Goal: Task Accomplishment & Management: Manage account settings

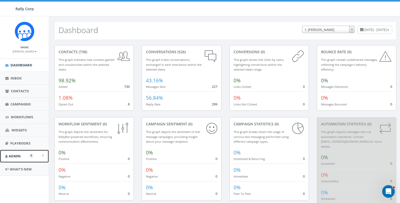
click at [11, 154] on span "Admin" at bounding box center [15, 156] width 12 height 5
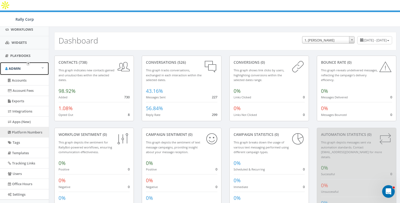
scroll to position [92, 0]
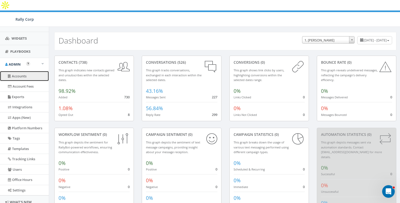
click at [24, 74] on link "Accounts" at bounding box center [24, 76] width 49 height 10
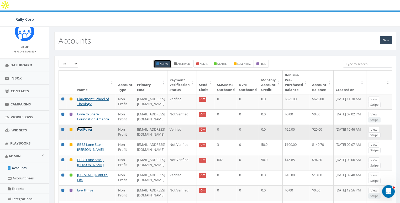
click at [84, 131] on link "RedRover" at bounding box center [84, 129] width 15 height 5
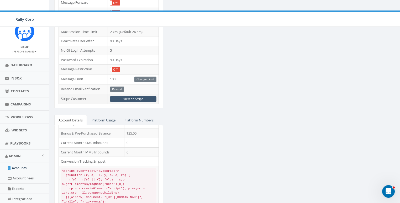
scroll to position [33, 0]
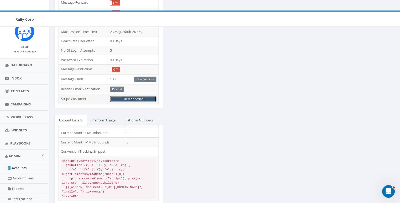
click at [133, 96] on link "View on Stripe" at bounding box center [133, 99] width 46 height 6
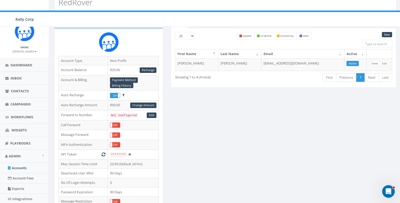
scroll to position [0, 0]
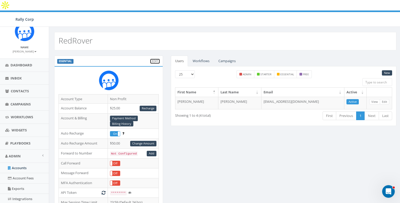
click at [154, 58] on link "Edit" at bounding box center [155, 61] width 10 height 6
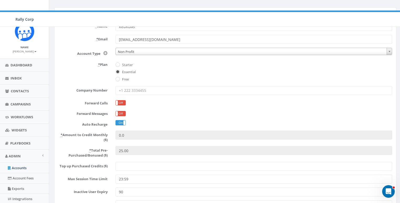
scroll to position [72, 0]
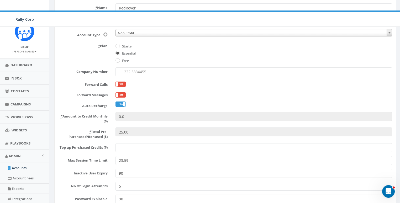
click at [134, 143] on input "Top up Purchased Credits ($)" at bounding box center [253, 147] width 276 height 9
paste input "600"
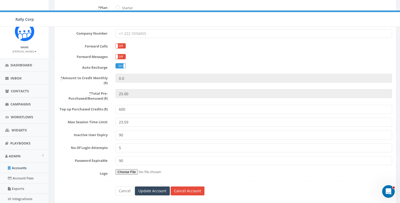
scroll to position [111, 0]
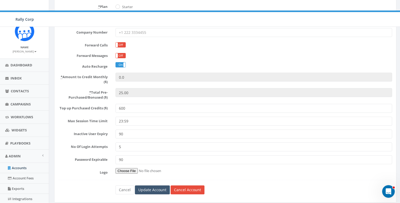
type input "600"
click at [149, 185] on input "Update Account" at bounding box center [152, 189] width 35 height 9
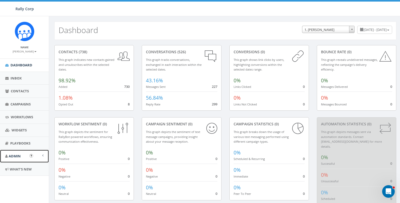
click at [13, 152] on link "Admin" at bounding box center [24, 156] width 49 height 13
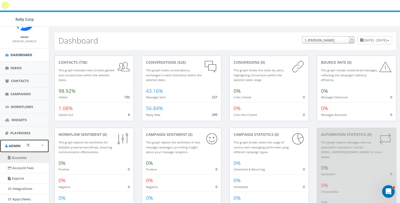
scroll to position [34, 0]
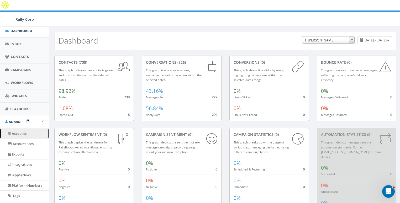
click at [17, 136] on link "Accounts" at bounding box center [24, 133] width 49 height 10
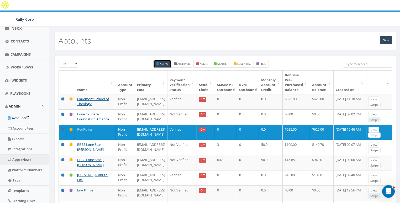
scroll to position [67, 0]
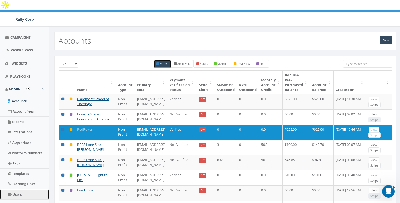
click at [17, 191] on link "Users" at bounding box center [24, 194] width 49 height 10
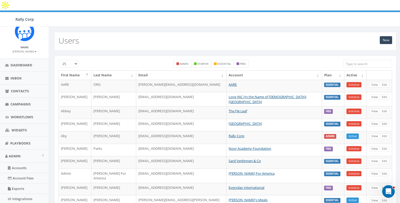
click at [368, 60] on input "search" at bounding box center [367, 64] width 49 height 8
paste input "AYoung@bbbstx.org>"
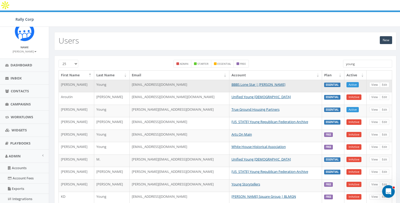
type input "young"
click at [375, 82] on link "View" at bounding box center [374, 85] width 11 height 6
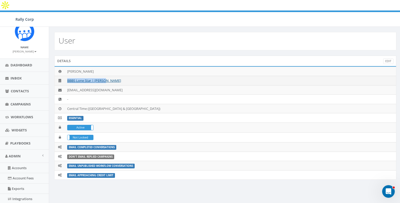
drag, startPoint x: 82, startPoint y: 71, endPoint x: 65, endPoint y: 70, distance: 16.3
click at [65, 76] on td "BBBS Lone Star | [PERSON_NAME]" at bounding box center [230, 80] width 331 height 9
click at [88, 78] on link "BBBS Lone Star | [PERSON_NAME]" at bounding box center [94, 80] width 54 height 5
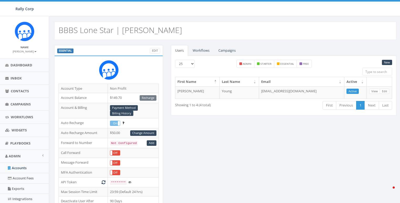
click at [376, 69] on input "search" at bounding box center [377, 72] width 30 height 8
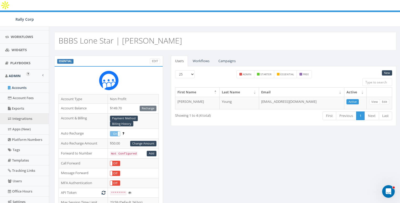
scroll to position [83, 0]
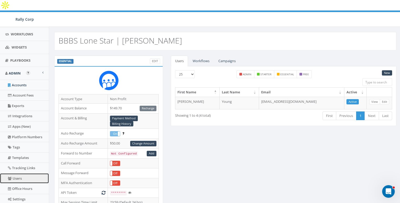
drag, startPoint x: 18, startPoint y: 178, endPoint x: 122, endPoint y: 140, distance: 111.6
click at [18, 178] on link "Users" at bounding box center [24, 178] width 49 height 10
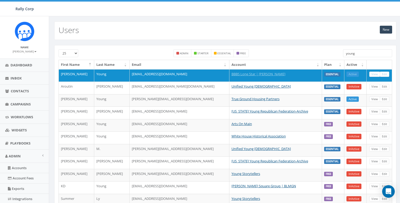
click at [365, 54] on input "young" at bounding box center [367, 53] width 49 height 8
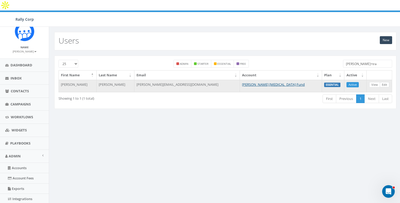
type input "[PERSON_NAME]+tra"
click at [382, 82] on link "Edit" at bounding box center [383, 85] width 9 height 6
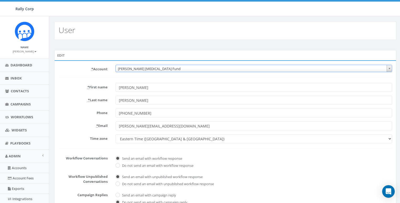
click at [125, 68] on span "Kay Yow Cancer Fund" at bounding box center [254, 68] width 276 height 7
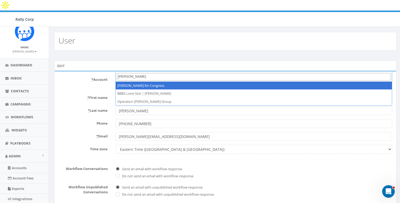
type input "andrew"
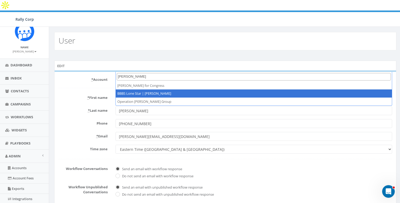
select select "1390"
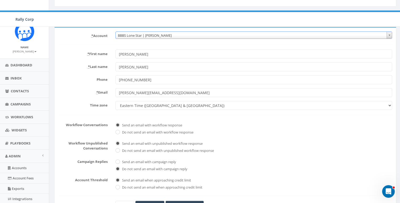
scroll to position [111, 0]
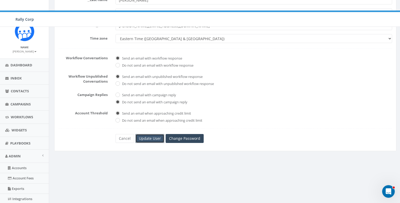
click at [151, 134] on input "Update User" at bounding box center [149, 138] width 29 height 9
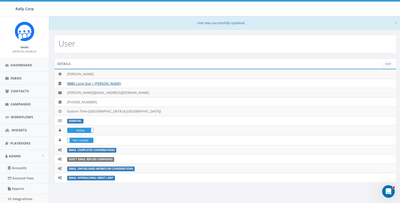
click at [141, 35] on div "User" at bounding box center [225, 44] width 342 height 18
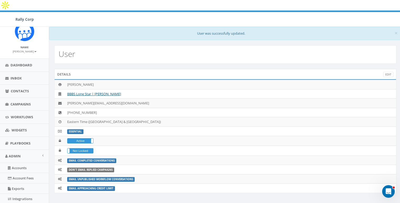
click at [167, 51] on div "User" at bounding box center [225, 54] width 342 height 18
click at [20, 169] on link "Accounts" at bounding box center [24, 168] width 49 height 10
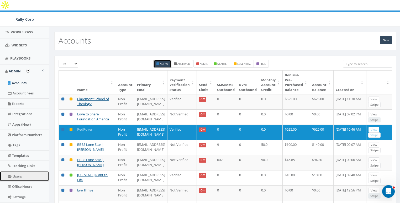
click at [15, 171] on link "Users" at bounding box center [24, 176] width 49 height 10
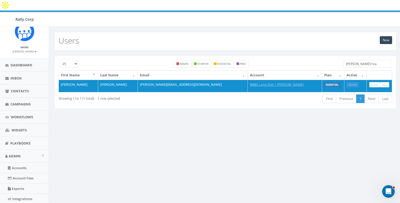
drag, startPoint x: 355, startPoint y: 52, endPoint x: 360, endPoint y: 52, distance: 5.2
click at [355, 60] on input "[PERSON_NAME]+tra" at bounding box center [367, 64] width 49 height 8
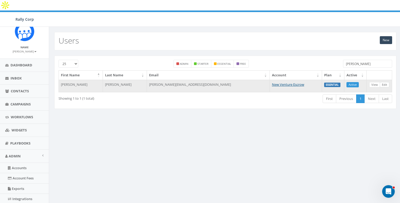
type input "[PERSON_NAME]"
click at [384, 82] on link "Edit" at bounding box center [383, 85] width 9 height 6
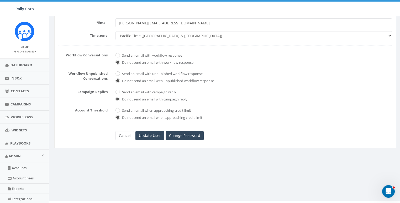
scroll to position [111, 0]
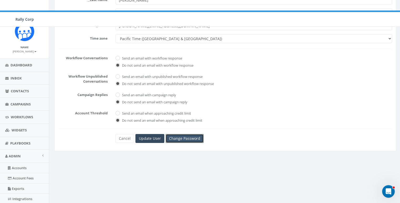
click at [180, 134] on link "Change Password" at bounding box center [184, 138] width 38 height 9
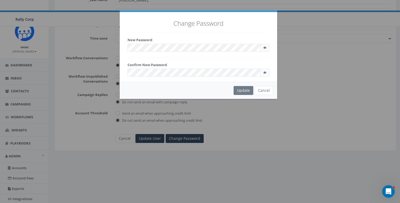
click at [145, 52] on div "Change Password New Password Be a mimimum of 8 character Include atleast one lo…" at bounding box center [198, 47] width 157 height 70
checkbox input "true"
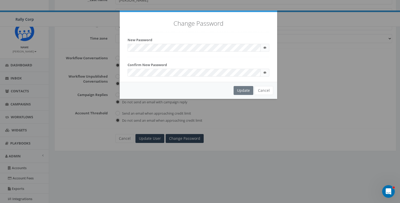
checkbox input "true"
click at [153, 33] on div "Change Password New Password Be a mimimum of 8 character Include atleast one lo…" at bounding box center [198, 47] width 157 height 70
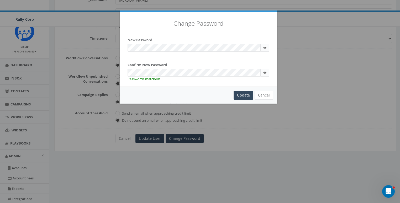
click at [221, 98] on div "Update Cancel" at bounding box center [198, 95] width 157 height 17
click at [239, 96] on div "Update" at bounding box center [243, 95] width 20 height 9
click at [240, 96] on div "Update" at bounding box center [243, 95] width 20 height 9
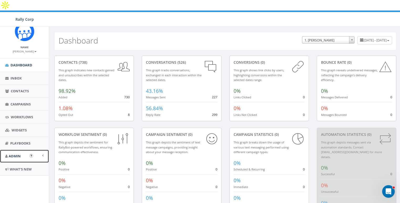
click at [21, 154] on link "Admin" at bounding box center [24, 156] width 49 height 13
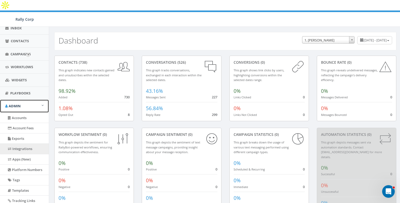
scroll to position [101, 0]
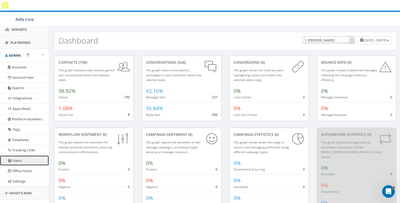
click at [18, 161] on link "Users" at bounding box center [24, 160] width 49 height 10
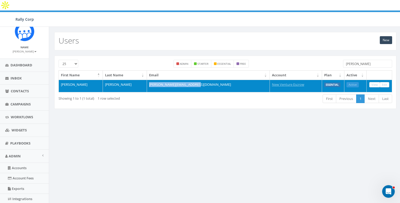
drag, startPoint x: 159, startPoint y: 74, endPoint x: 242, endPoint y: 75, distance: 83.4
click at [242, 80] on td "[PERSON_NAME][EMAIL_ADDRESS][DOMAIN_NAME]" at bounding box center [208, 86] width 123 height 13
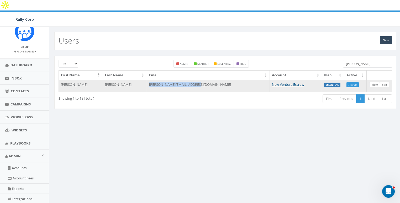
copy td "[PERSON_NAME][EMAIL_ADDRESS][DOMAIN_NAME]"
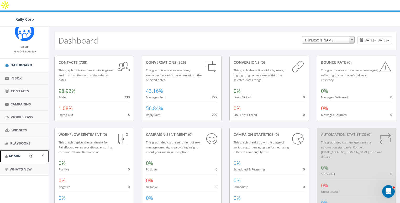
click at [11, 155] on span "Admin" at bounding box center [15, 156] width 12 height 5
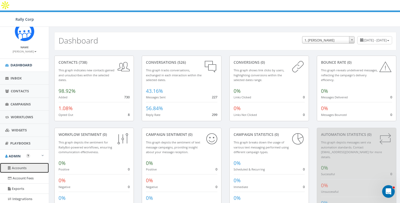
click at [16, 169] on link "Accounts" at bounding box center [24, 168] width 49 height 10
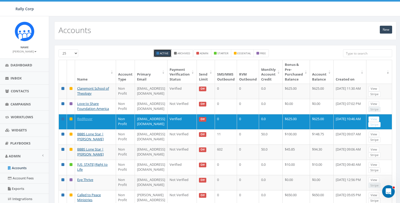
click at [361, 54] on input "search" at bounding box center [367, 53] width 49 height 8
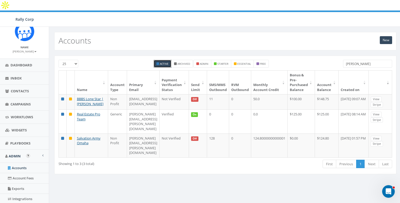
type input "[PERSON_NAME]"
click at [23, 168] on link "Accounts" at bounding box center [24, 168] width 49 height 10
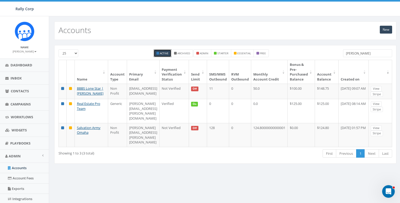
click at [379, 53] on input "[PERSON_NAME]" at bounding box center [367, 53] width 49 height 8
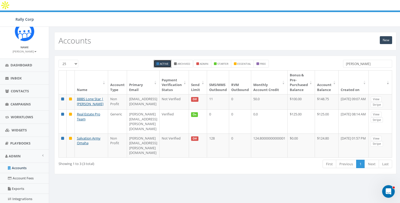
click at [379, 60] on input "[PERSON_NAME]" at bounding box center [367, 64] width 49 height 8
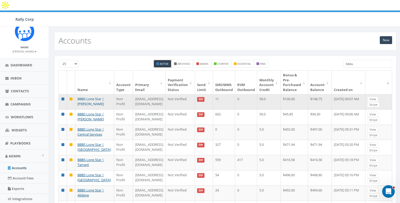
type input "bbbs"
click at [88, 96] on link "BBBS Lone Star | [PERSON_NAME]" at bounding box center [90, 101] width 26 height 10
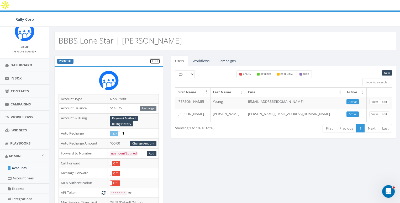
click at [157, 58] on link "Edit" at bounding box center [155, 61] width 10 height 6
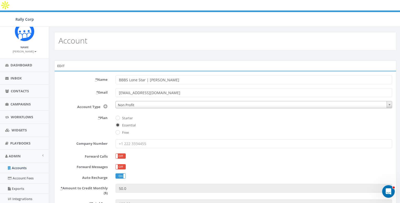
click at [87, 114] on div "* Plan Starter Essential Free" at bounding box center [225, 125] width 341 height 22
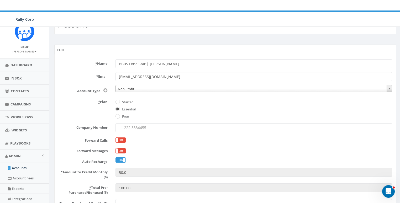
scroll to position [36, 0]
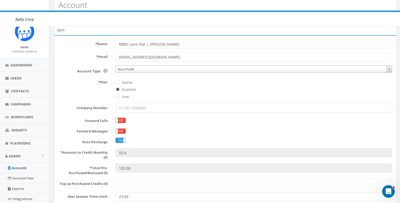
click at [142, 179] on input "Top up Purchased Credits ($)" at bounding box center [253, 183] width 276 height 9
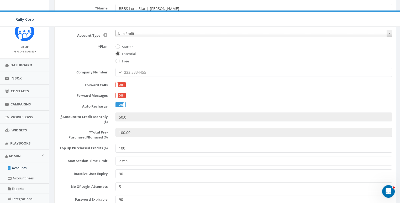
scroll to position [111, 0]
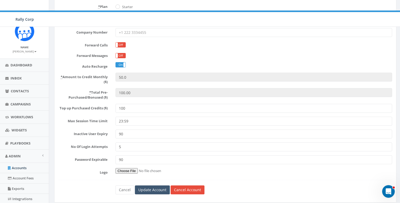
type input "100"
drag, startPoint x: 156, startPoint y: 180, endPoint x: 201, endPoint y: 165, distance: 47.4
click at [156, 185] on input "Update Account" at bounding box center [152, 189] width 35 height 9
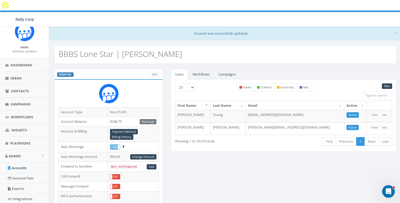
click at [126, 27] on div "× Account was successfully updated." at bounding box center [225, 33] width 352 height 13
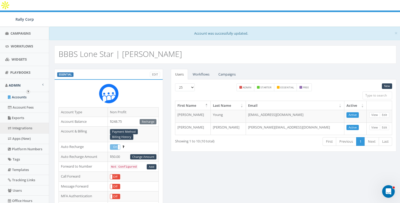
scroll to position [71, 0]
click at [17, 186] on link "Users" at bounding box center [24, 190] width 49 height 10
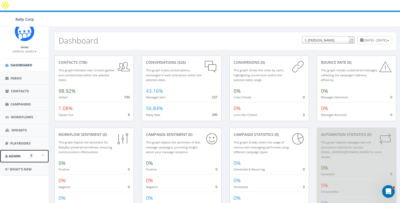
click at [18, 153] on link "Admin" at bounding box center [24, 156] width 49 height 13
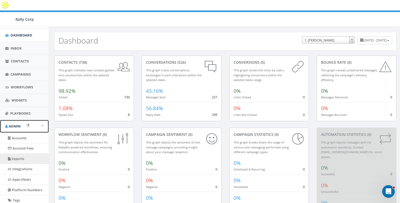
scroll to position [30, 0]
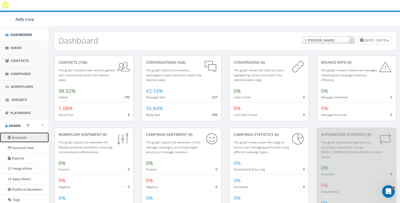
click at [17, 137] on link "Accounts" at bounding box center [24, 137] width 49 height 10
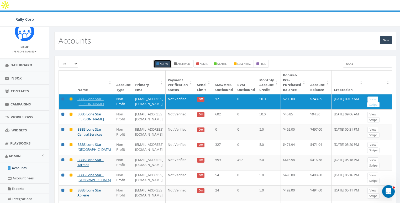
click at [363, 60] on input "bbbs" at bounding box center [367, 64] width 49 height 8
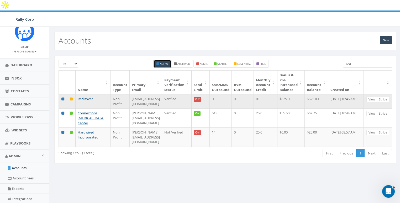
type input "red"
click at [83, 96] on link "RedRover" at bounding box center [85, 98] width 15 height 5
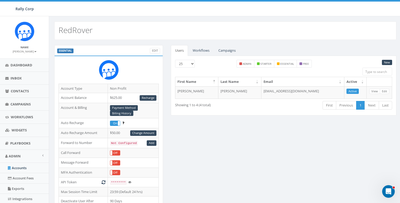
click at [149, 50] on div "ESSENTIAL Edit" at bounding box center [108, 50] width 109 height 10
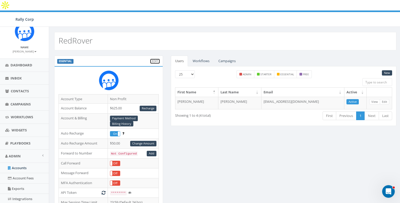
click at [152, 58] on link "Edit" at bounding box center [155, 61] width 10 height 6
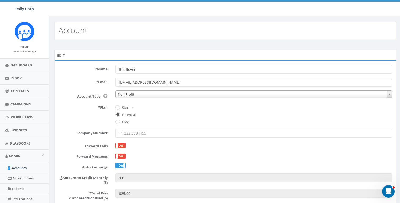
click at [89, 115] on div "* Plan Starter Essential Free" at bounding box center [225, 114] width 341 height 22
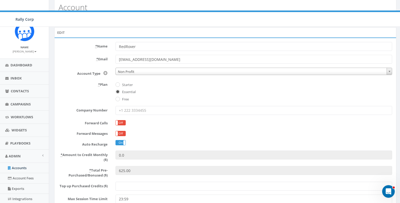
scroll to position [84, 0]
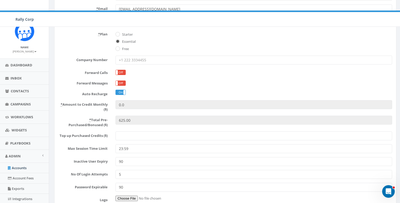
click at [131, 131] on input "Top up Purchased Credits ($)" at bounding box center [253, 135] width 276 height 9
type input "500"
click at [67, 116] on label "* Total Pre-Purchased/Bonused ($)" at bounding box center [83, 122] width 57 height 12
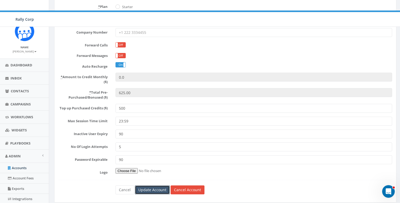
click at [159, 185] on input "Update Account" at bounding box center [152, 189] width 35 height 9
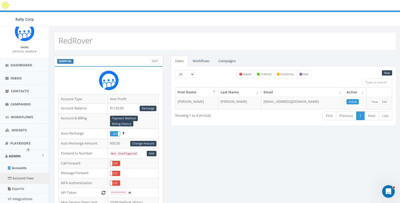
scroll to position [81, 0]
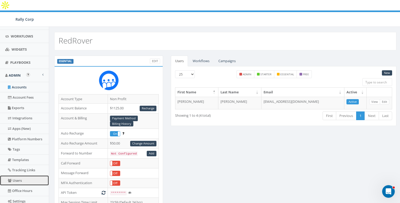
click at [17, 178] on link "Users" at bounding box center [24, 180] width 49 height 10
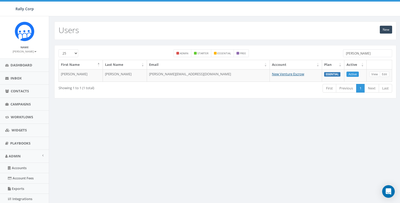
click at [365, 55] on input "becky" at bounding box center [367, 53] width 49 height 8
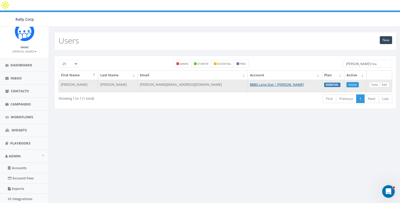
type input "james+tra"
click at [387, 82] on link "Edit" at bounding box center [383, 85] width 9 height 6
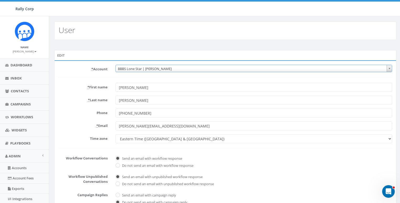
click at [155, 69] on span "BBBS Lone Star | [PERSON_NAME]" at bounding box center [254, 68] width 276 height 7
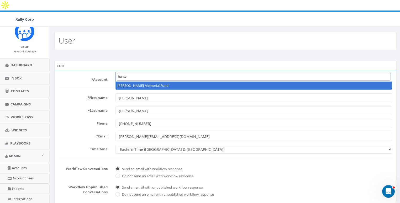
type input "hunter"
select select "1140"
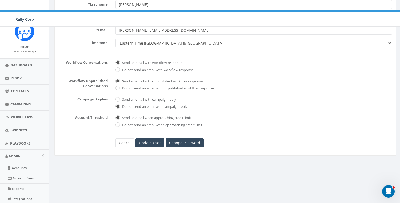
scroll to position [111, 0]
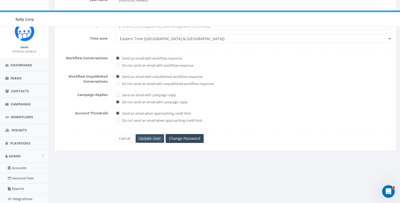
click at [153, 134] on input "Update User" at bounding box center [149, 138] width 29 height 9
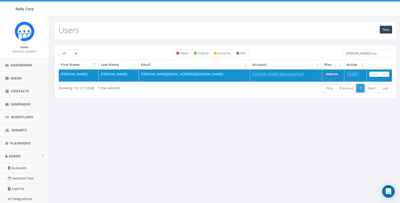
click at [369, 53] on input "[PERSON_NAME]+tra" at bounding box center [367, 53] width 49 height 8
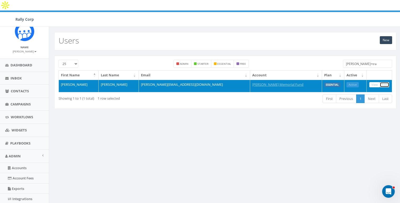
click at [384, 82] on link "Edit" at bounding box center [383, 85] width 9 height 6
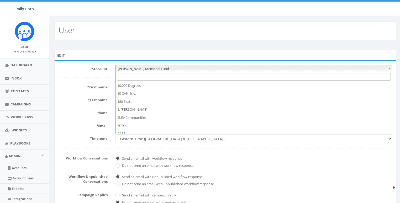
click at [163, 69] on span "Hunter Watson Memorial Fund" at bounding box center [254, 68] width 276 height 7
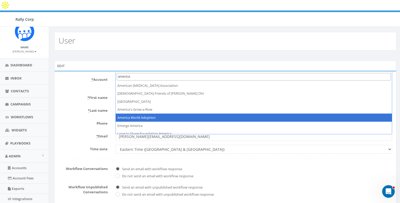
type input "america"
select select "1380"
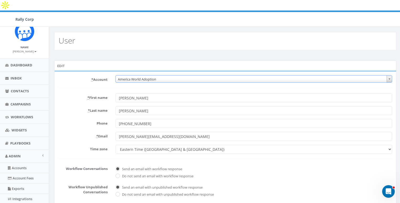
scroll to position [111, 0]
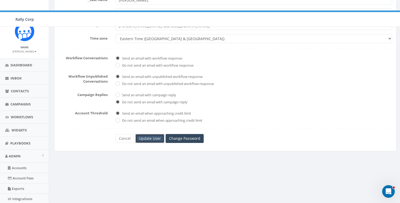
drag, startPoint x: 147, startPoint y: 129, endPoint x: 151, endPoint y: 129, distance: 3.7
click at [148, 134] on input "Update User" at bounding box center [149, 138] width 29 height 9
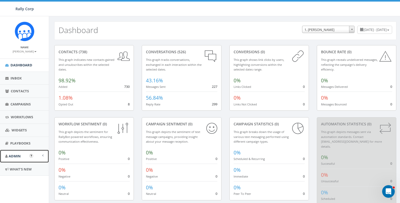
click at [21, 159] on link "Admin" at bounding box center [24, 156] width 49 height 13
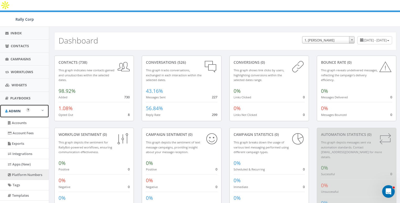
scroll to position [46, 0]
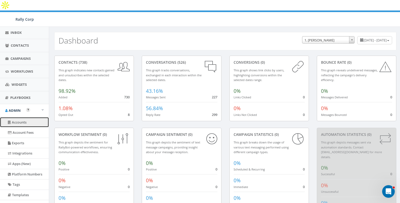
click at [20, 122] on link "Accounts" at bounding box center [24, 122] width 49 height 10
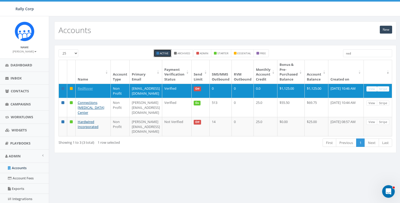
click at [355, 52] on input "red" at bounding box center [367, 53] width 49 height 8
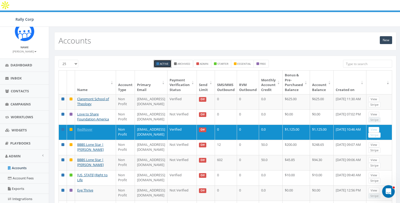
type input "y"
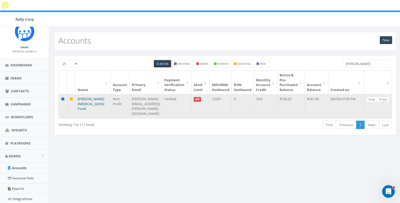
type input "kay"
click at [88, 96] on link "[PERSON_NAME] [MEDICAL_DATA] Fund" at bounding box center [91, 103] width 26 height 14
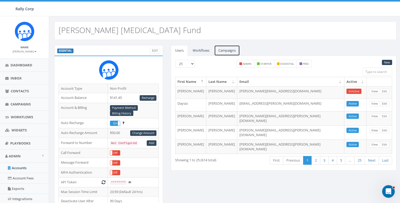
click at [232, 50] on link "Campaigns" at bounding box center [227, 50] width 26 height 11
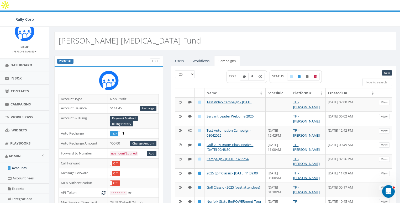
click at [343, 88] on th "Created On" at bounding box center [350, 92] width 51 height 9
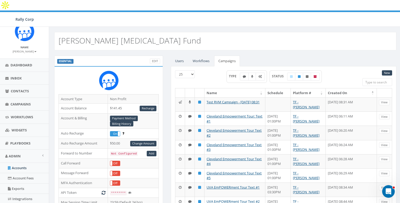
click at [343, 88] on th "Created On" at bounding box center [350, 92] width 51 height 9
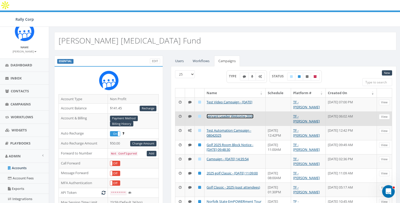
click at [233, 114] on link "Servant Leader Welcome 2026" at bounding box center [229, 116] width 47 height 5
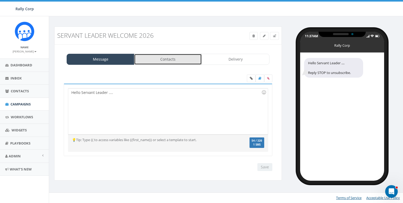
click at [163, 61] on link "Contacts" at bounding box center [168, 59] width 68 height 11
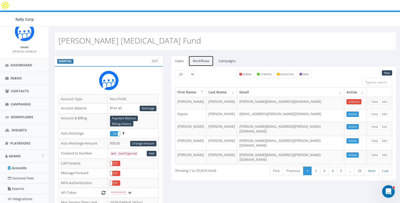
click at [209, 56] on link "Workflows" at bounding box center [200, 61] width 25 height 11
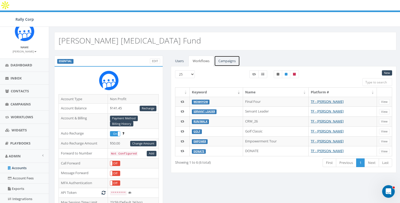
click at [226, 56] on link "Campaigns" at bounding box center [227, 61] width 26 height 11
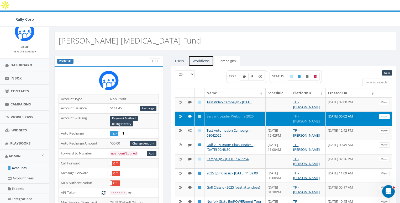
click at [205, 56] on link "Workflows" at bounding box center [200, 61] width 25 height 11
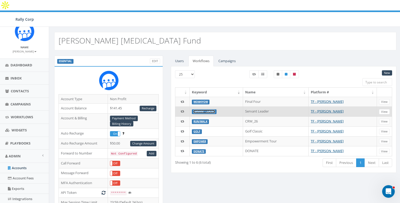
click at [207, 110] on link "Servant Leader" at bounding box center [203, 111] width 21 height 3
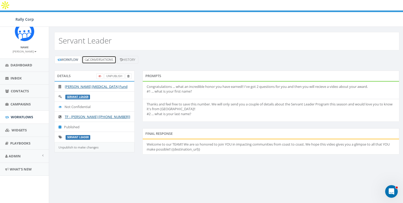
click at [92, 56] on link "Conversations" at bounding box center [99, 60] width 34 height 8
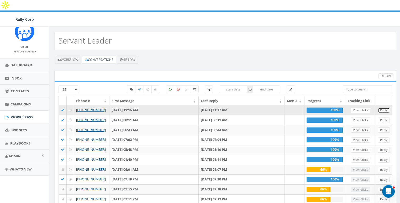
click at [385, 107] on link "Reply" at bounding box center [384, 110] width 12 height 6
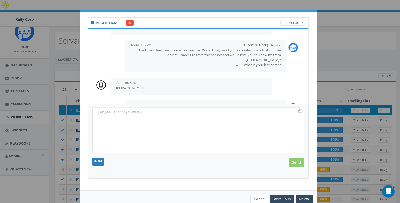
scroll to position [101, 0]
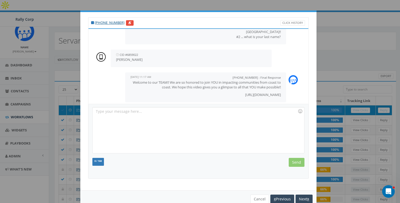
drag, startPoint x: 224, startPoint y: 90, endPoint x: 277, endPoint y: 89, distance: 53.5
click at [277, 89] on div "[PHONE_NUMBER] : Final Response [DATE] 11:17 AM Welcome to our TEAM!! We are so…" at bounding box center [205, 87] width 161 height 30
copy p "[URL][DOMAIN_NAME]"
